Goal: Browse casually

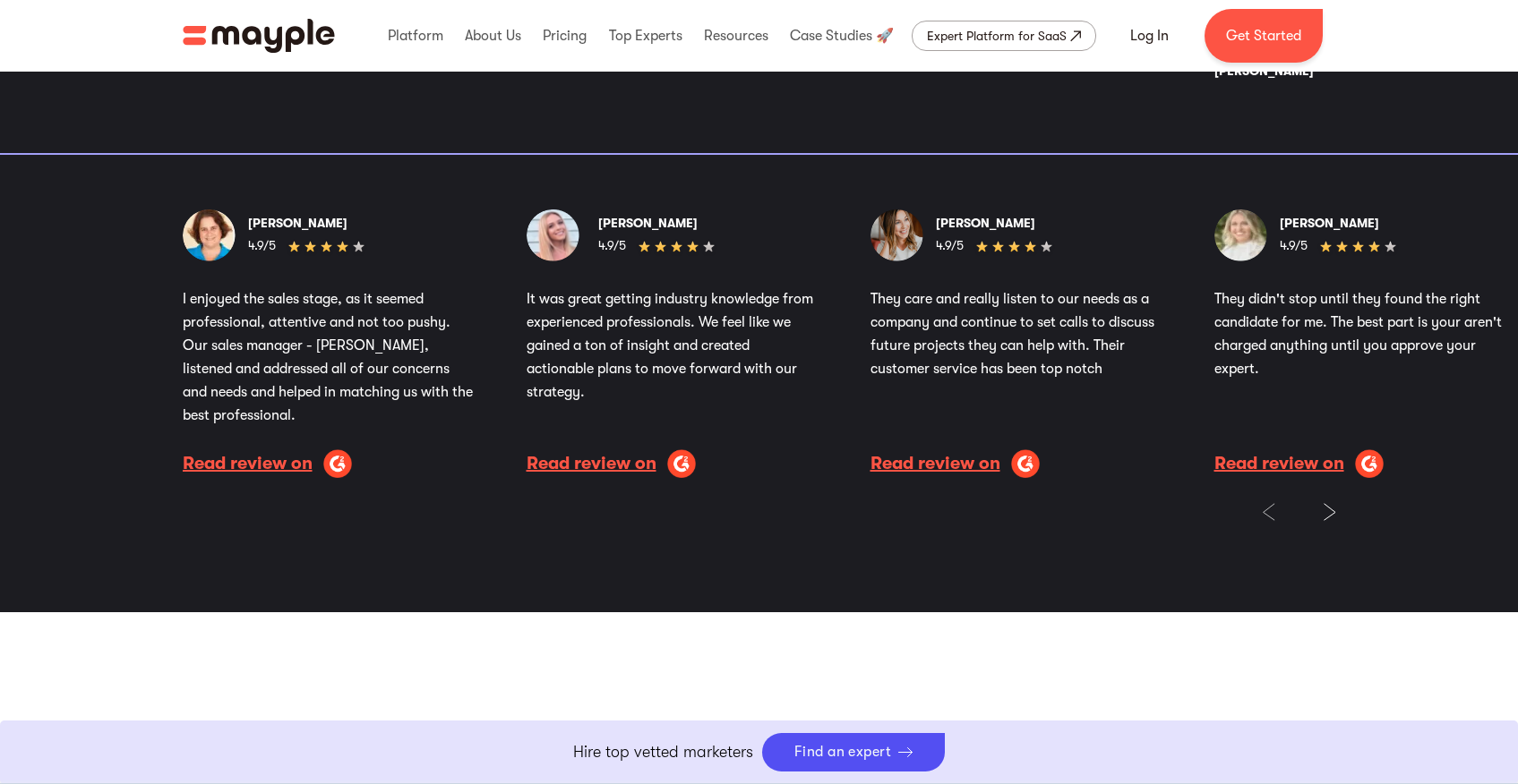
scroll to position [3427, 0]
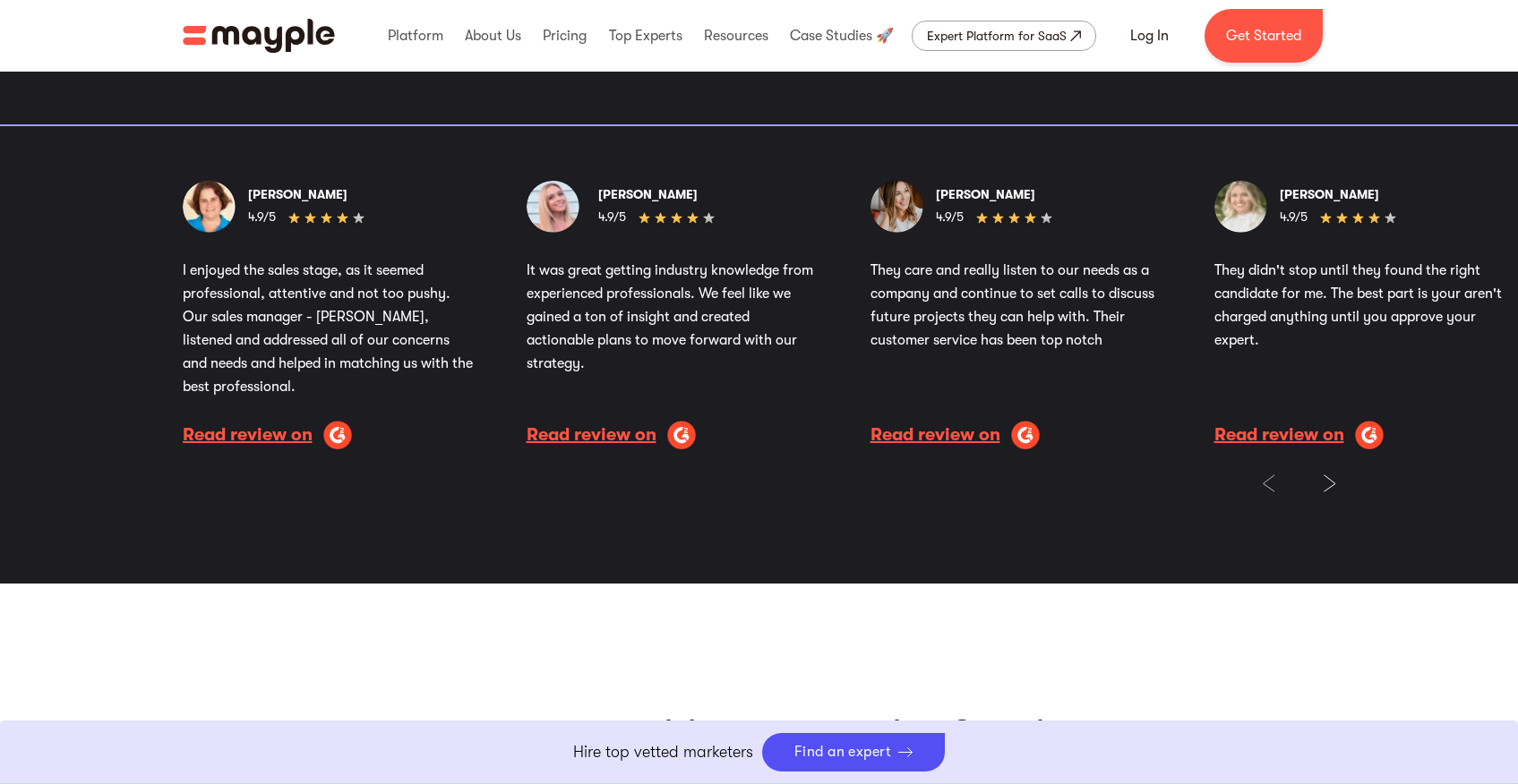
click at [1330, 482] on img "Next slide" at bounding box center [1330, 484] width 13 height 18
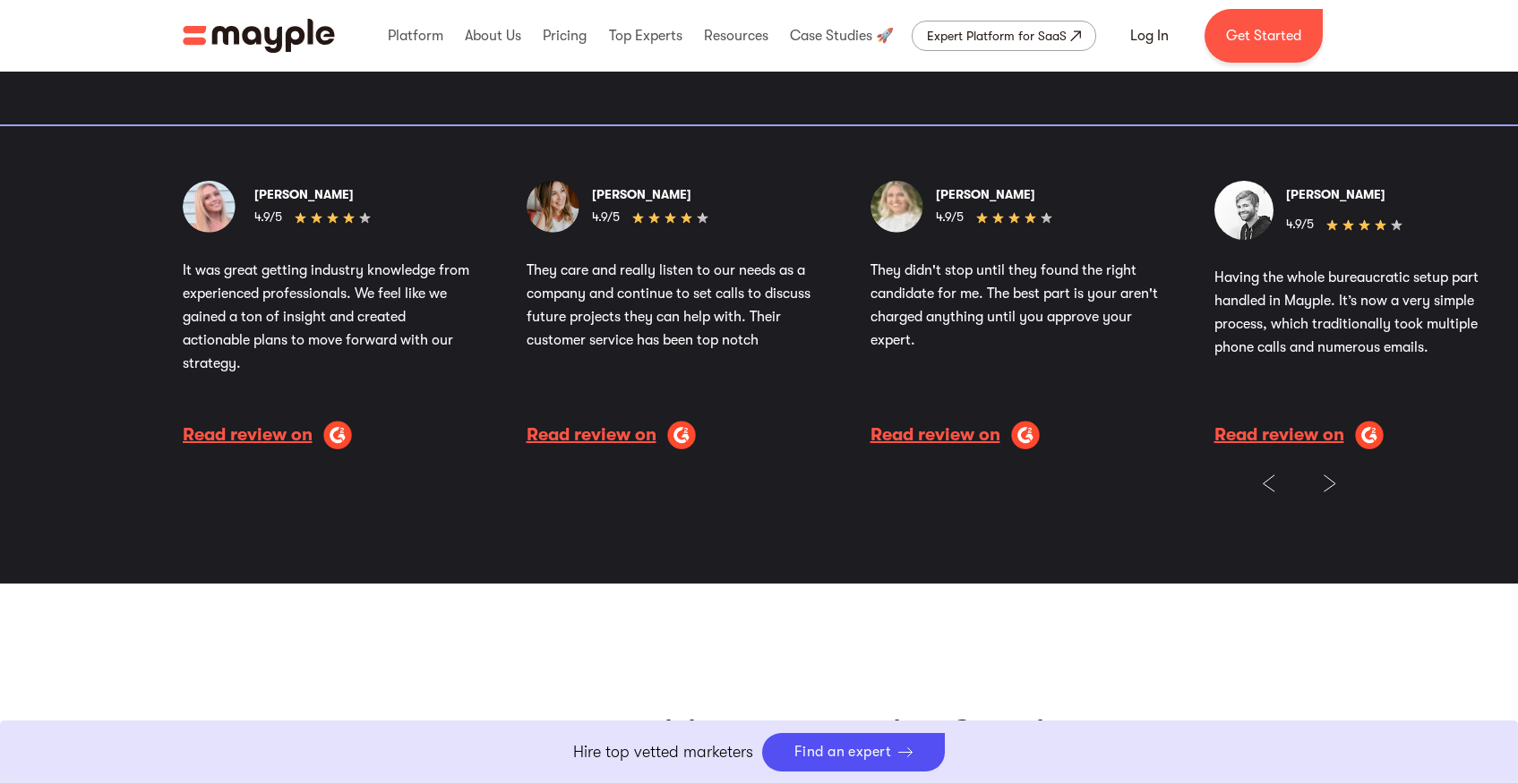
click at [1330, 482] on img "Next slide" at bounding box center [1330, 484] width 13 height 18
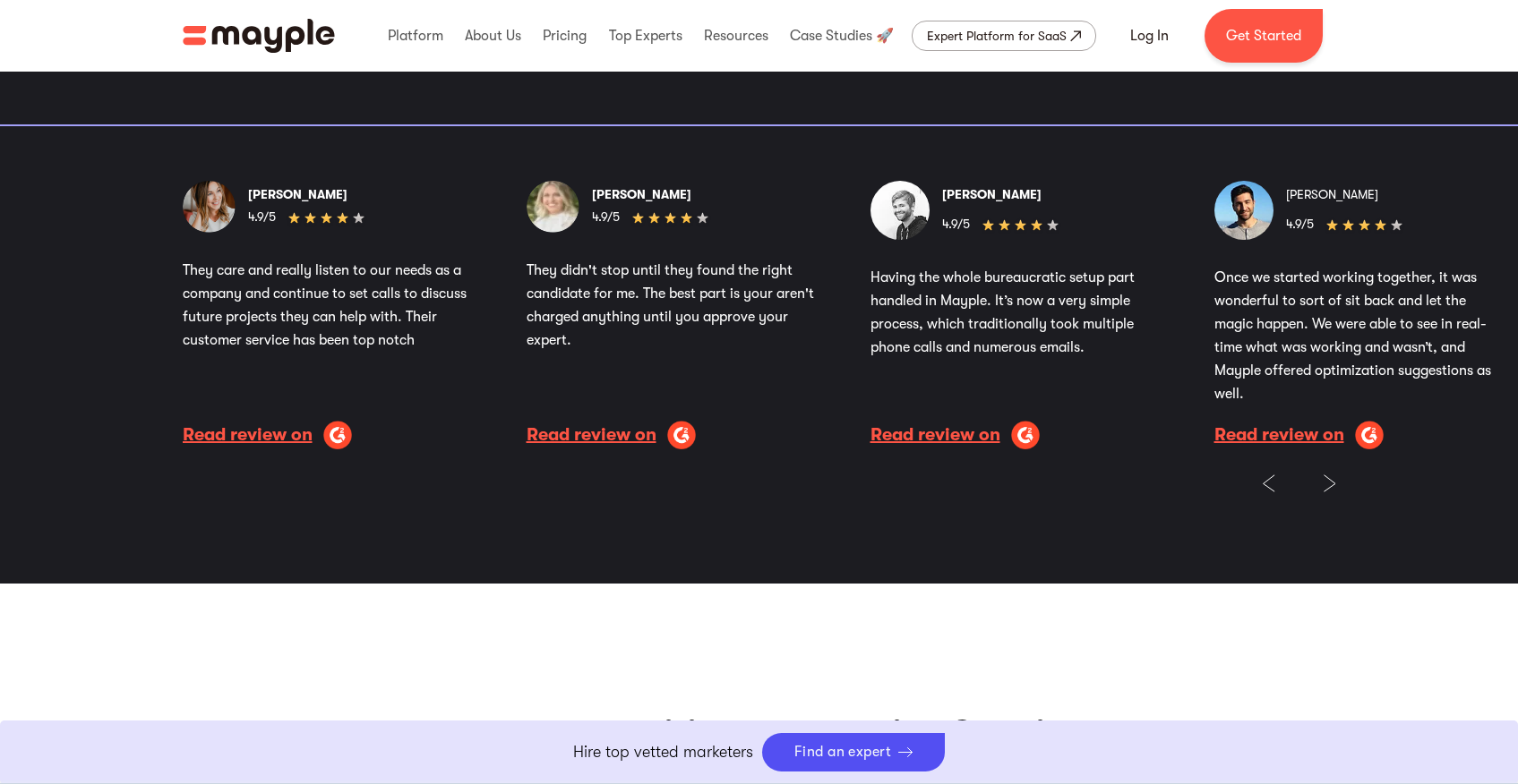
click at [1330, 482] on img "Next slide" at bounding box center [1330, 484] width 13 height 18
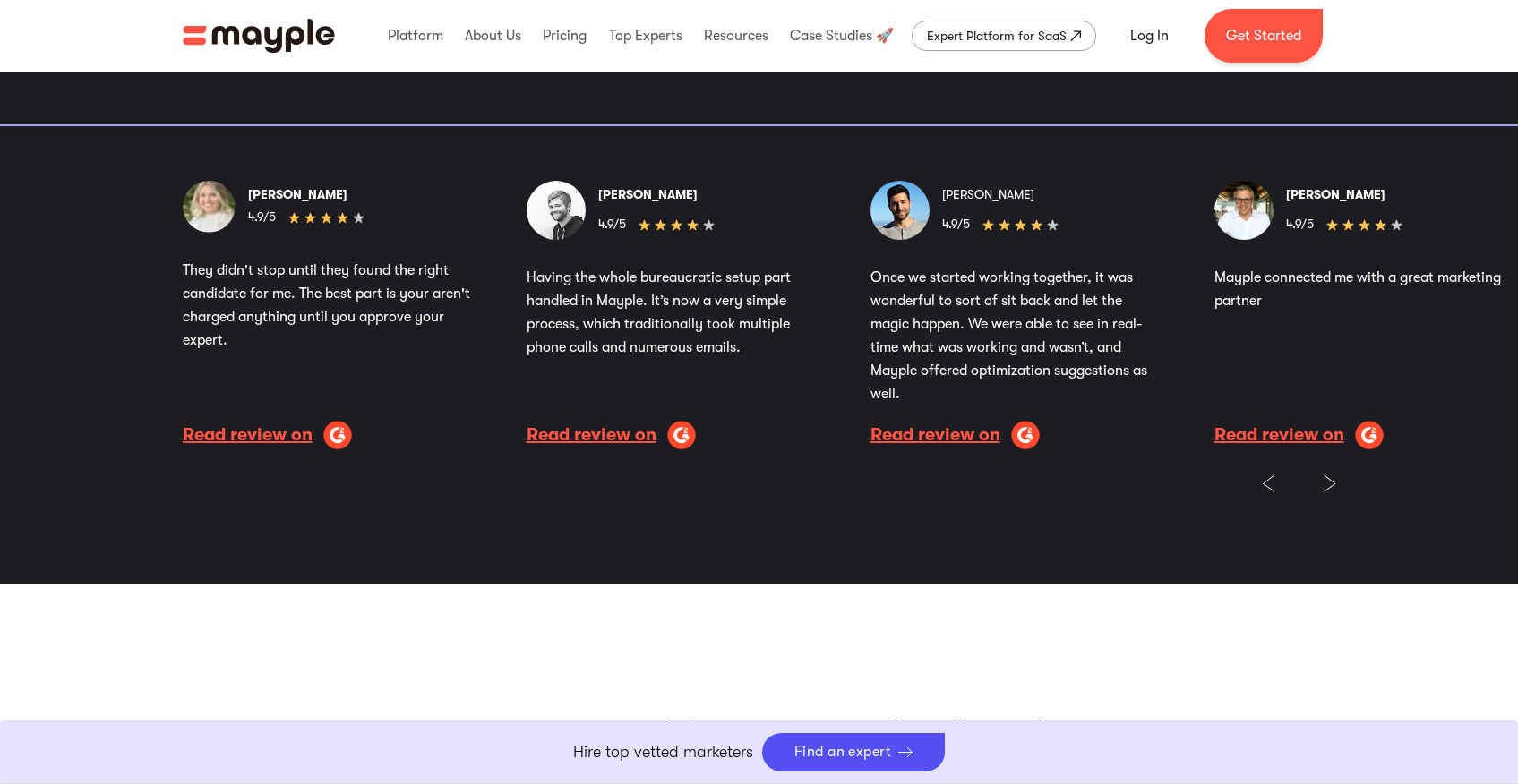
click at [1330, 482] on img "Next slide" at bounding box center [1330, 484] width 13 height 18
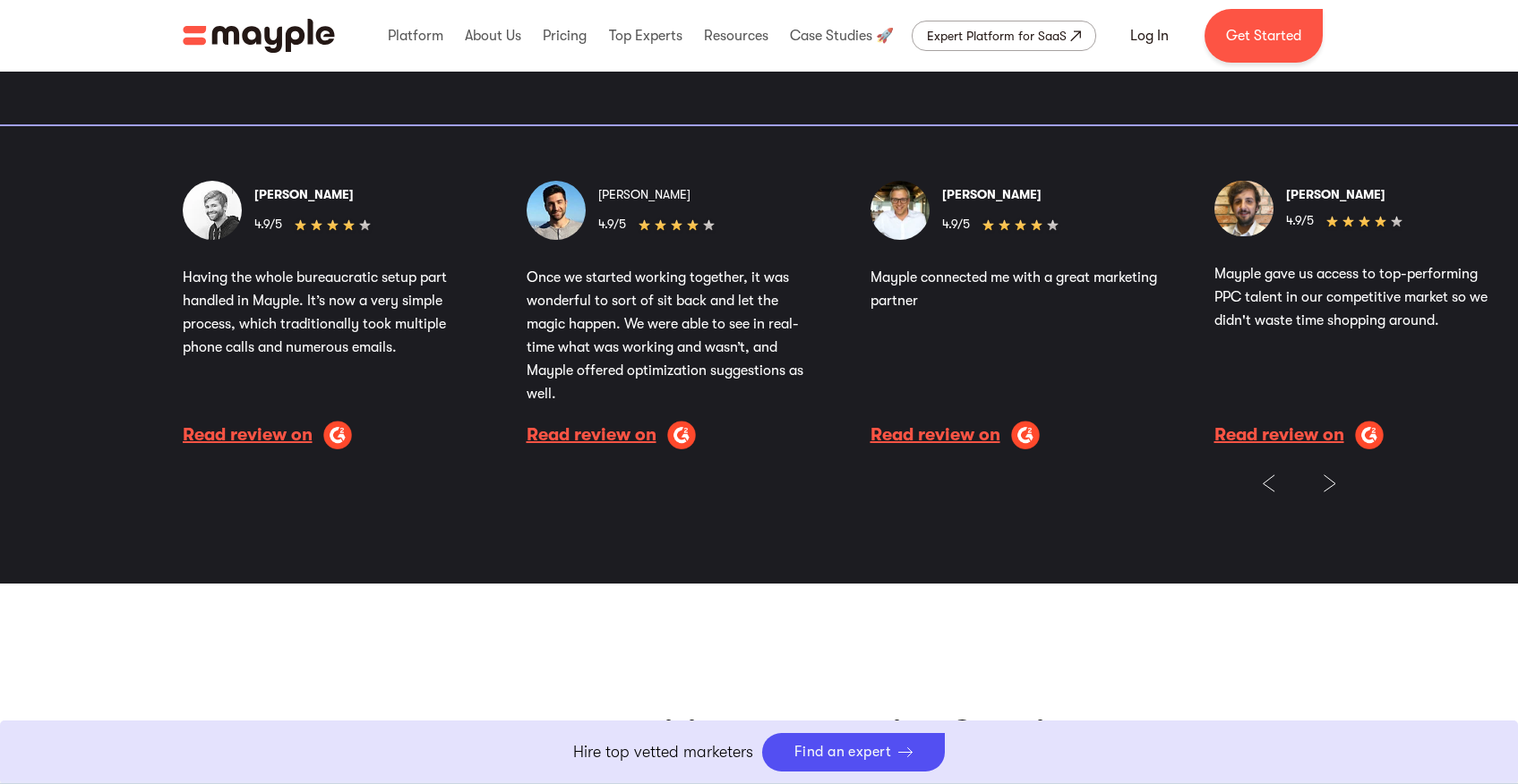
click at [1330, 482] on img "Next slide" at bounding box center [1330, 484] width 13 height 18
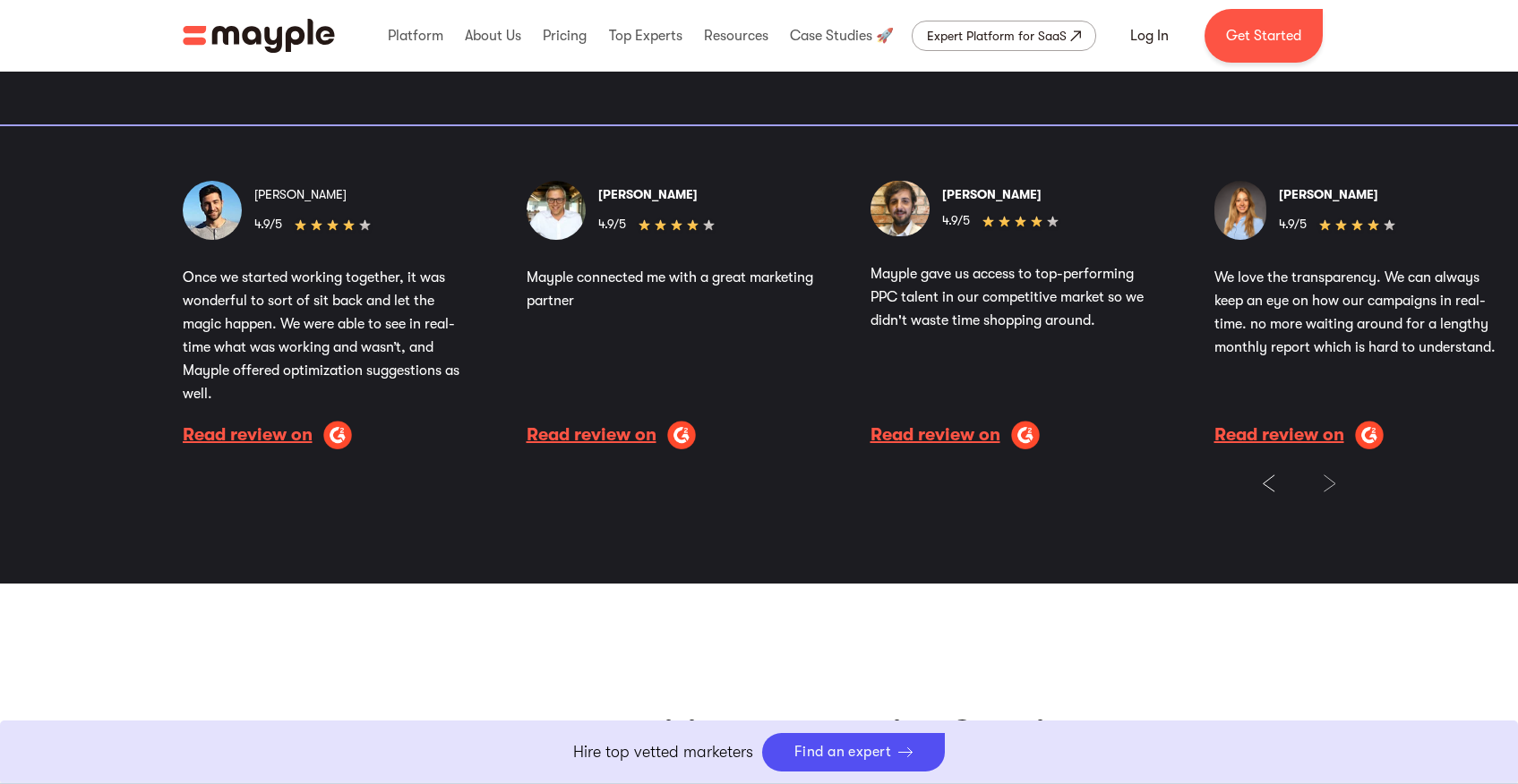
click at [1330, 482] on img "Next slide" at bounding box center [1330, 484] width 13 height 18
click at [1329, 483] on img "Next slide" at bounding box center [1330, 484] width 13 height 18
click at [1291, 486] on div at bounding box center [1299, 484] width 73 height 18
click at [1282, 482] on div at bounding box center [1299, 484] width 73 height 18
click at [1275, 480] on img "Previous slide" at bounding box center [1269, 484] width 14 height 18
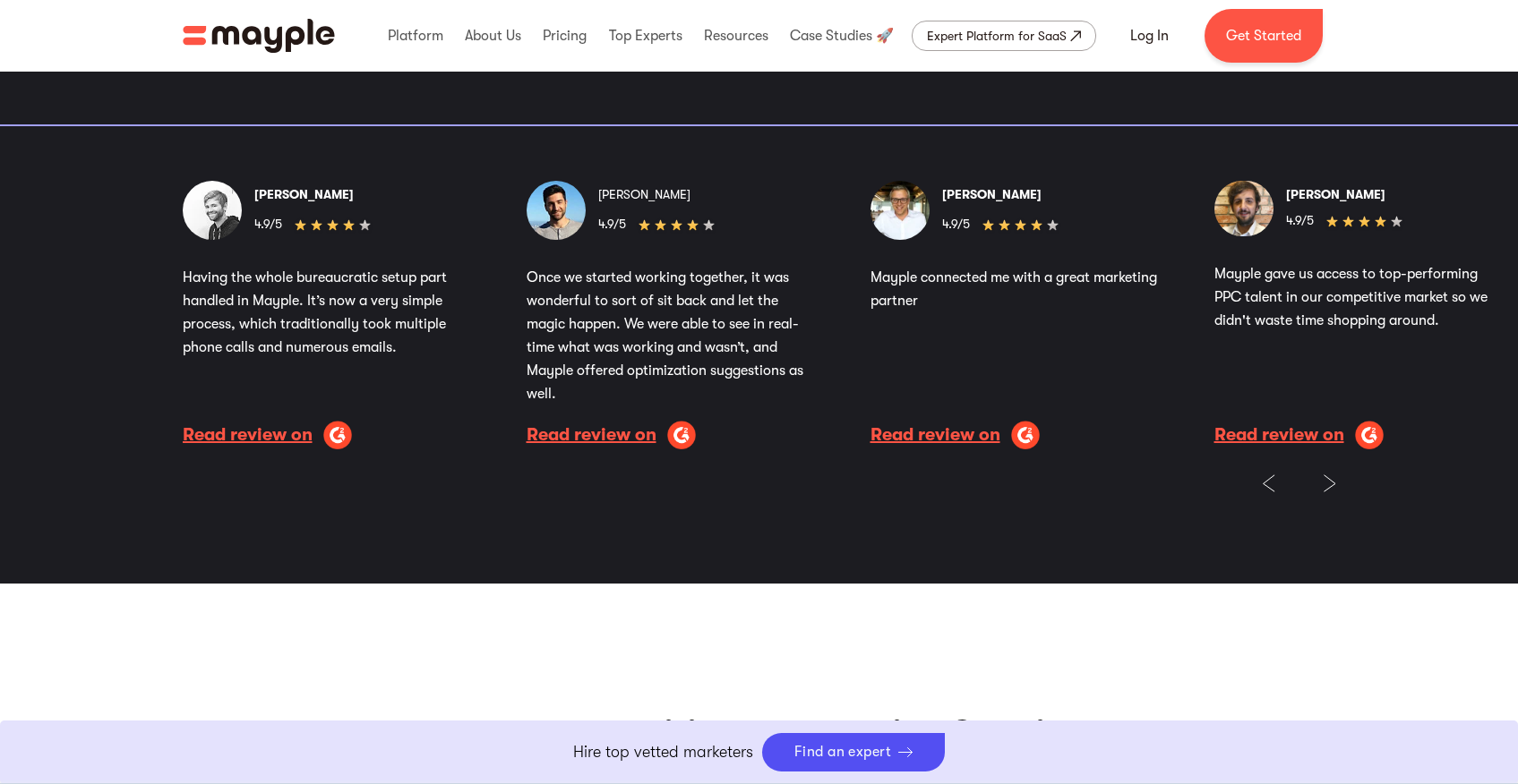
click at [1275, 480] on img "Previous slide" at bounding box center [1269, 484] width 14 height 18
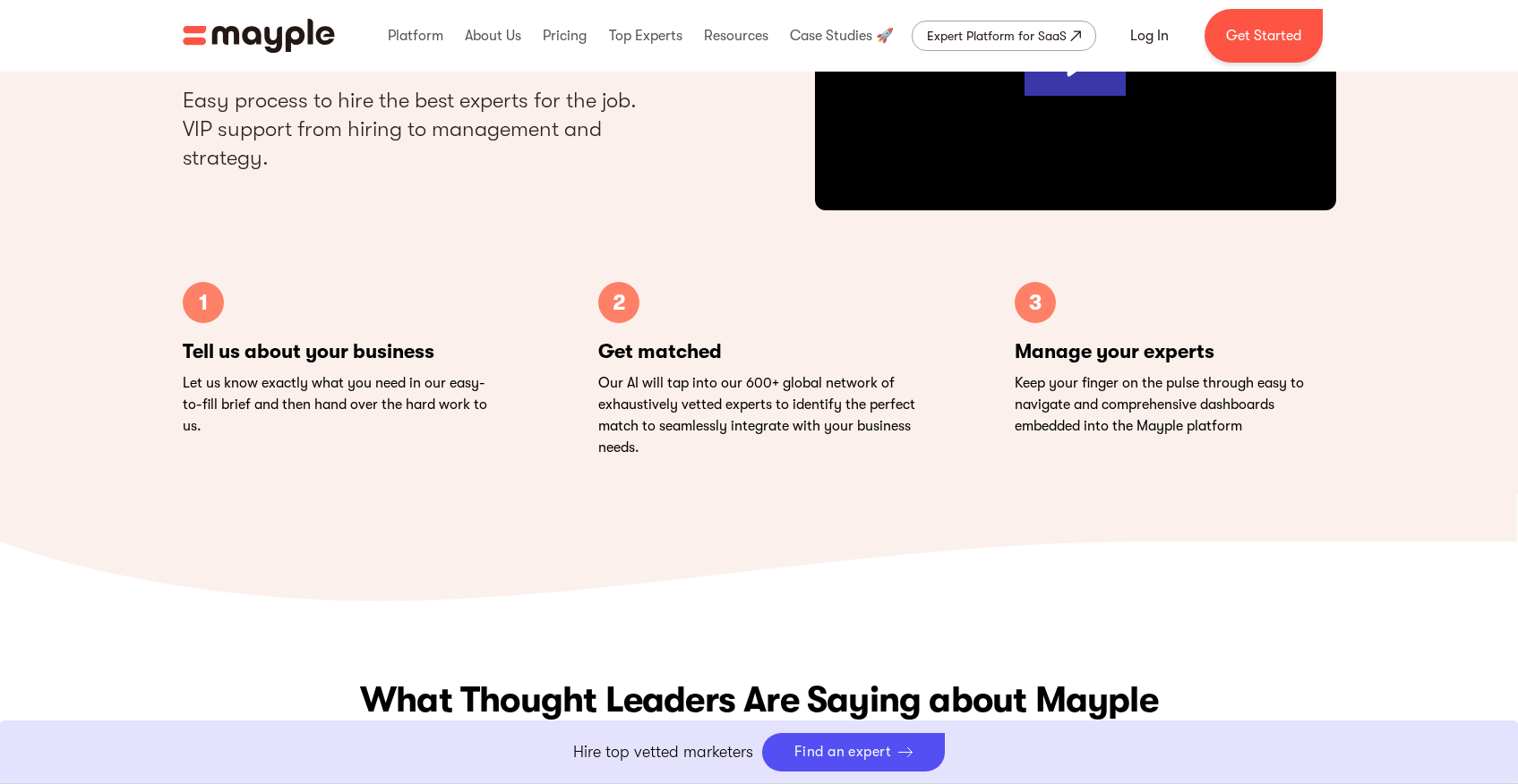
scroll to position [5430, 0]
